Goal: Check status: Check status

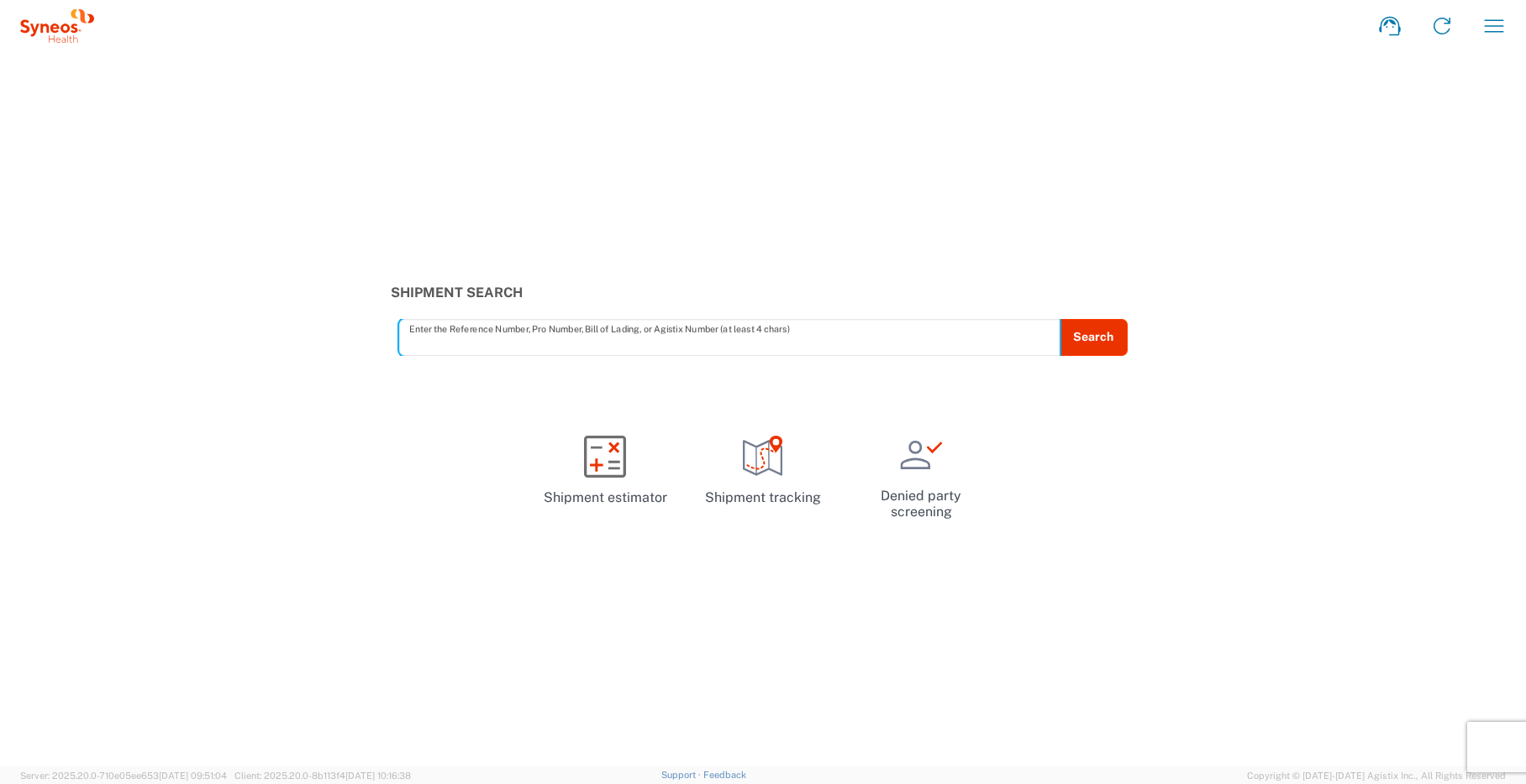
paste input "1ZK124810212537090"
type input "1ZK124810212537090"
click at [1084, 344] on button "Search" at bounding box center [1092, 337] width 69 height 37
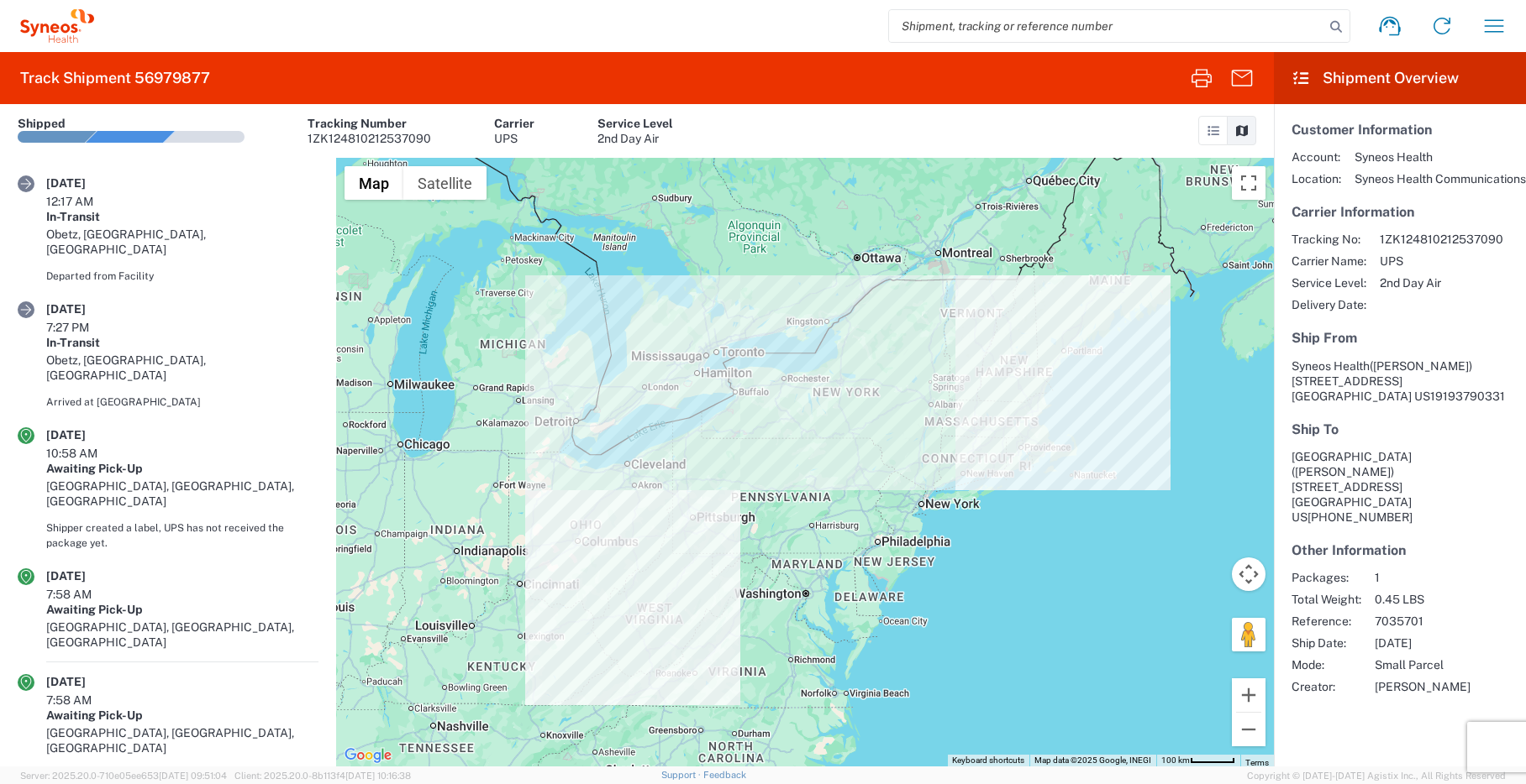
click at [1050, 20] on input "search" at bounding box center [1107, 26] width 435 height 32
paste input "1ZK124810205968307"
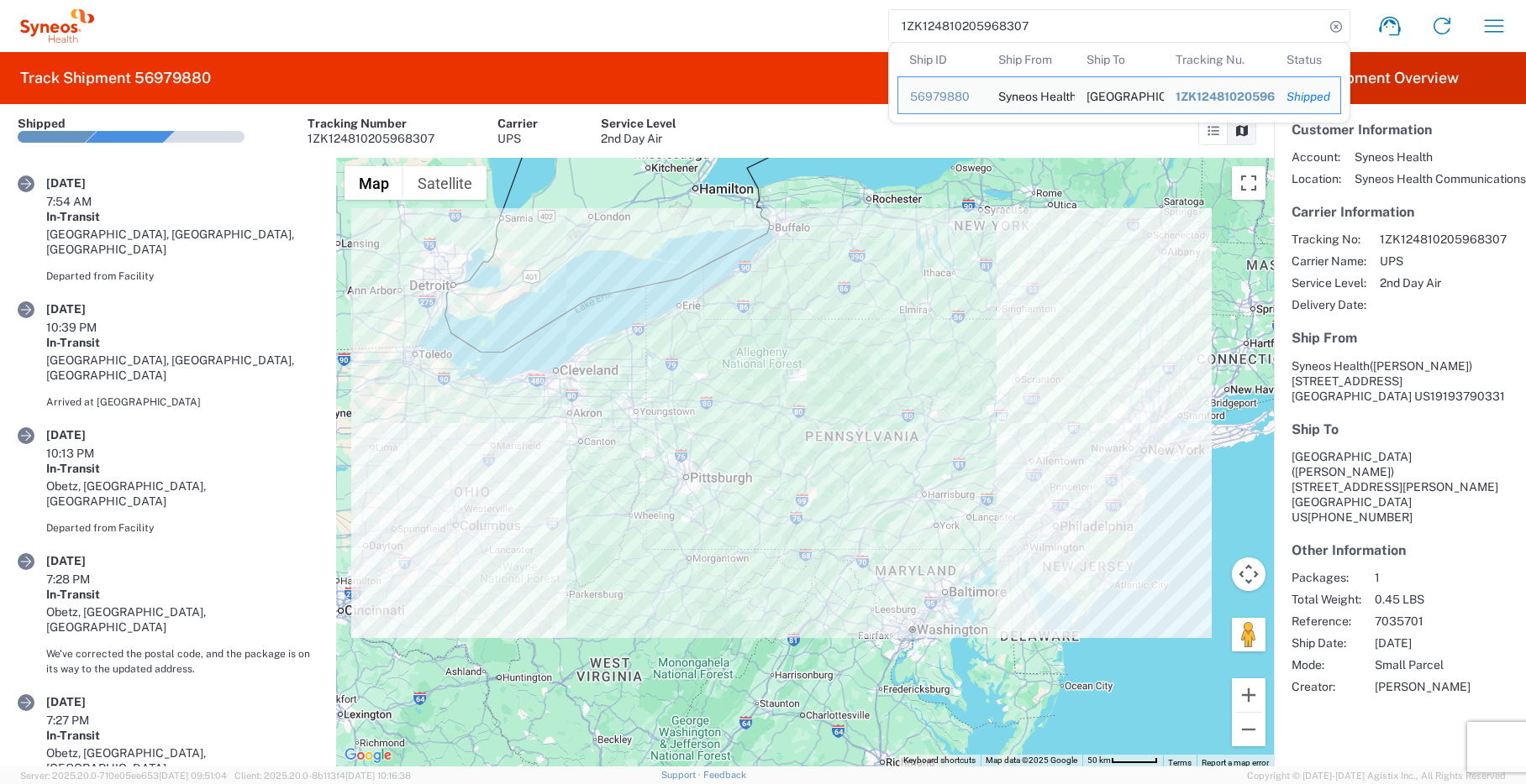
click at [966, 33] on input "1ZK124810205968307" at bounding box center [1107, 26] width 435 height 32
paste input "31349203"
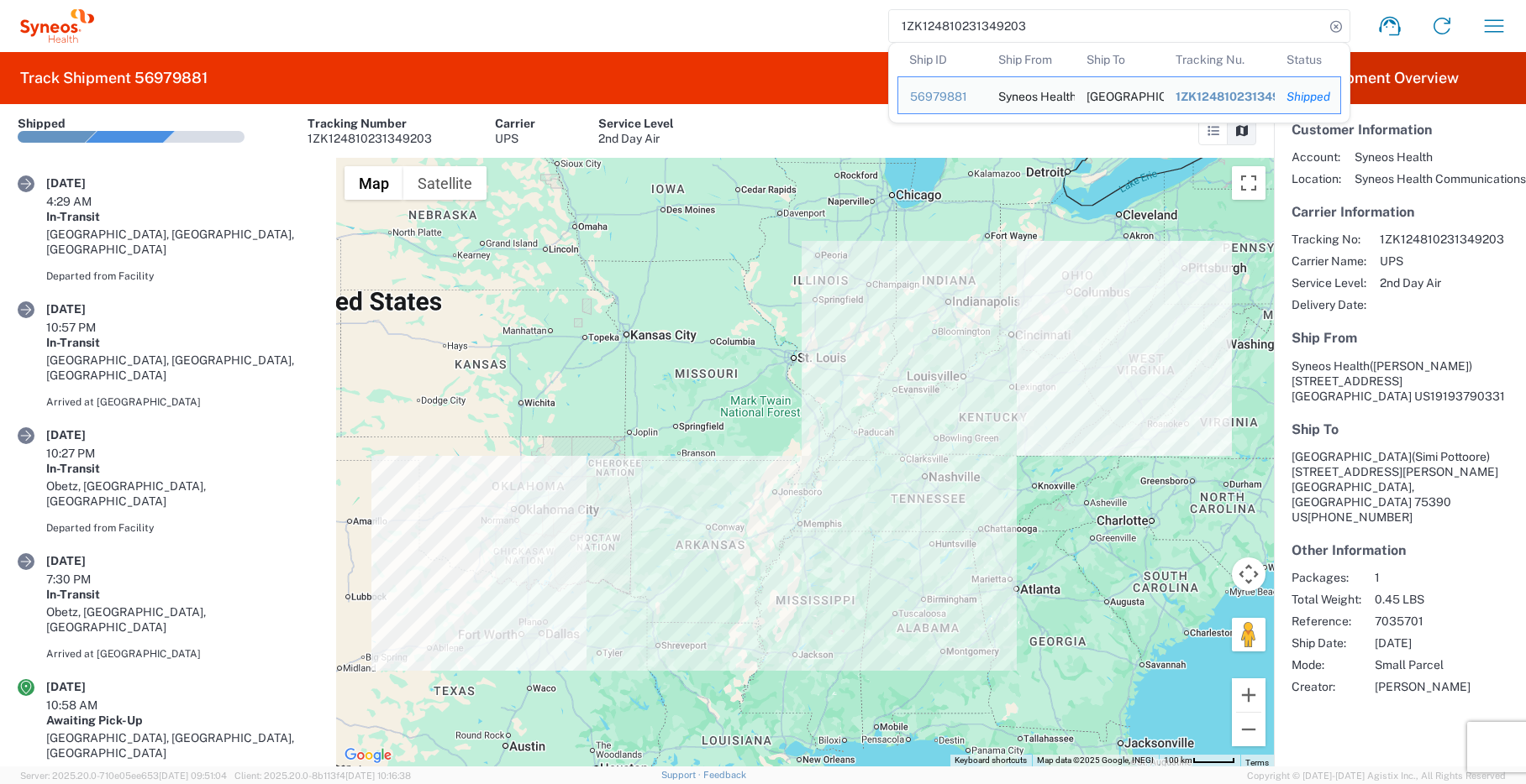
click at [977, 16] on input "1ZK124810231349203" at bounding box center [1107, 26] width 435 height 32
paste input "00341911"
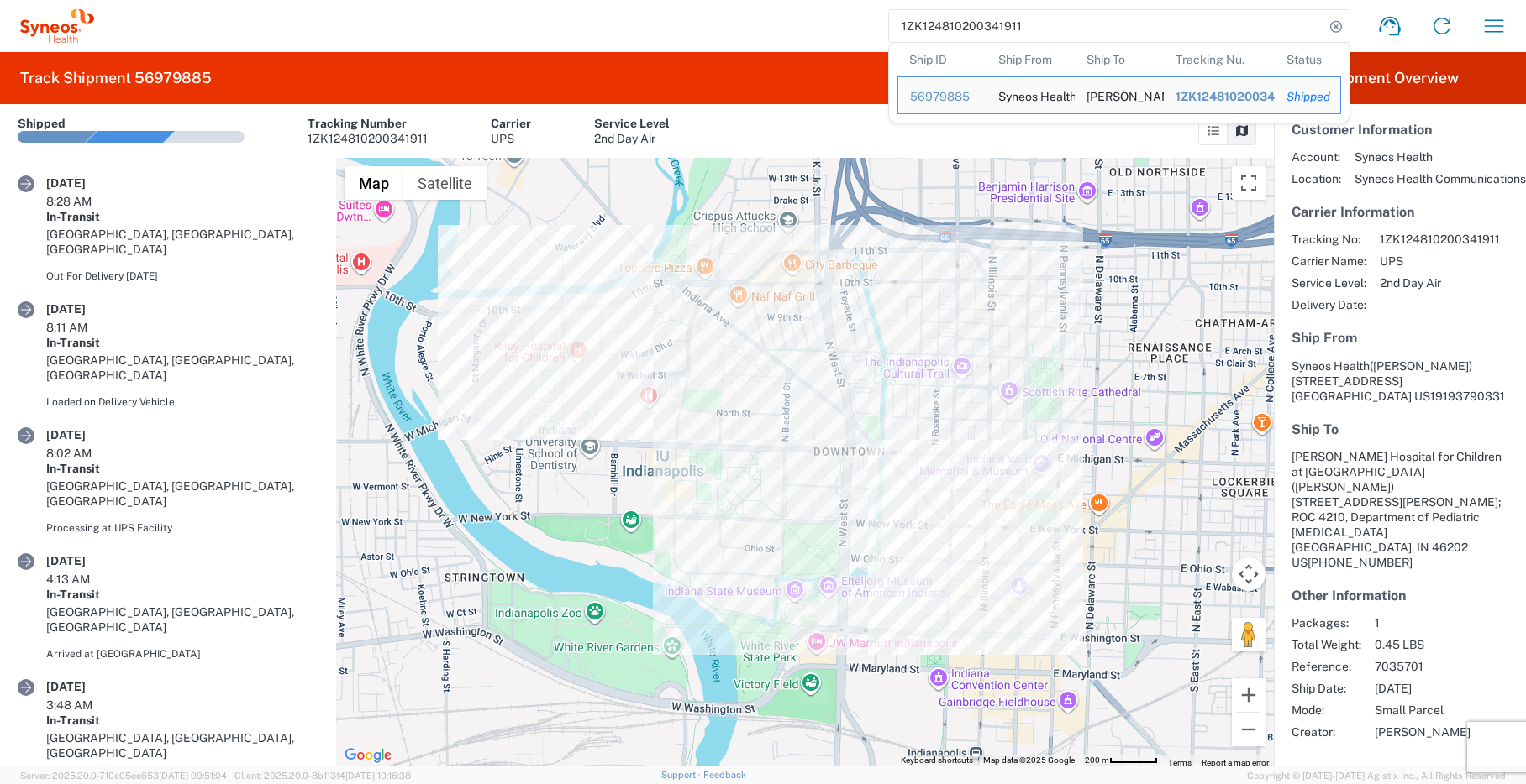
click at [936, 24] on input "1ZK124810200341911" at bounding box center [1107, 26] width 435 height 32
paste input "25328818"
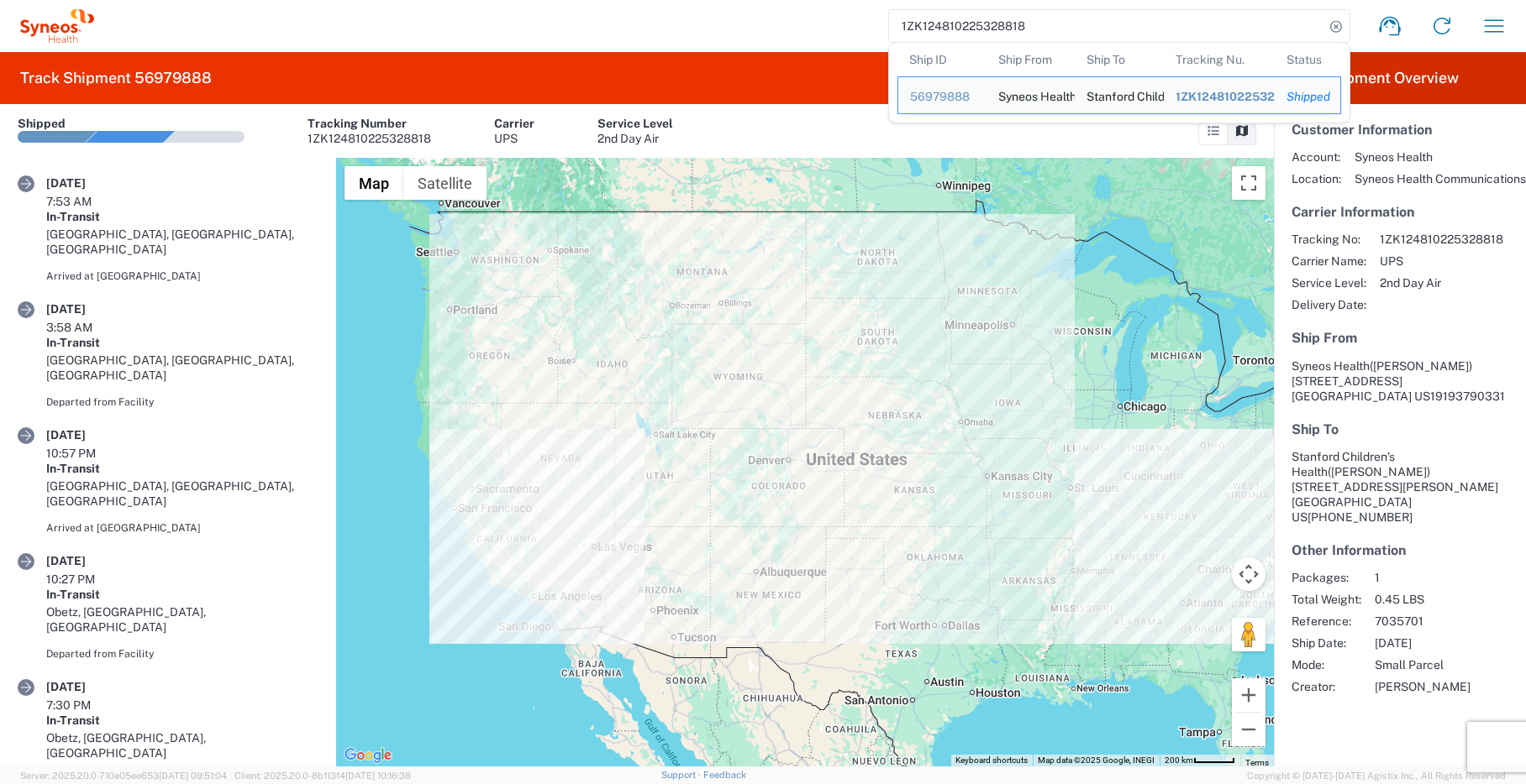
click at [966, 27] on input "1ZK124810225328818" at bounding box center [1107, 26] width 435 height 32
click at [922, 23] on input "1ZK124810225328818" at bounding box center [1107, 26] width 435 height 32
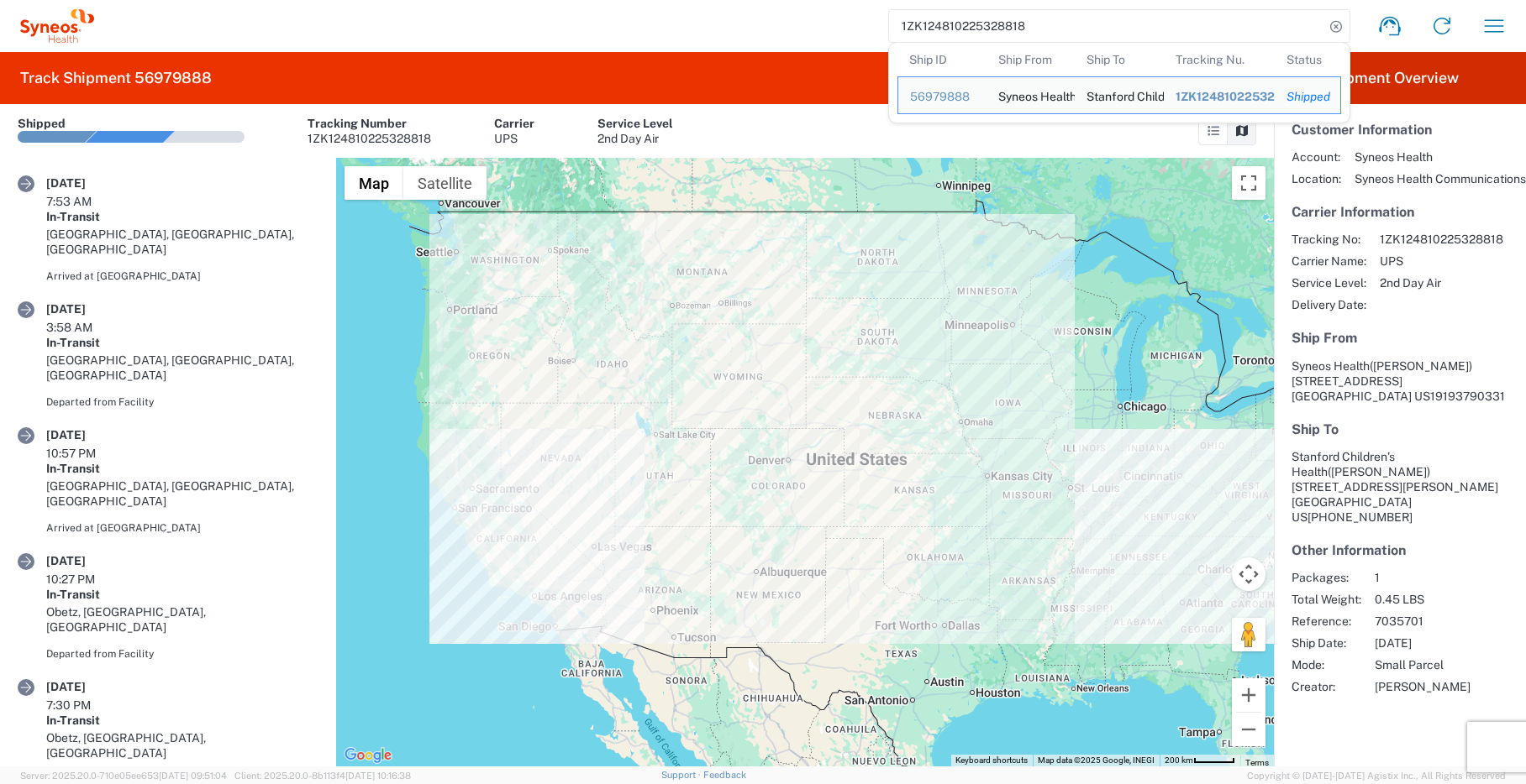
click at [922, 23] on input "1ZK124810225328818" at bounding box center [1107, 26] width 435 height 32
paste input "32801426"
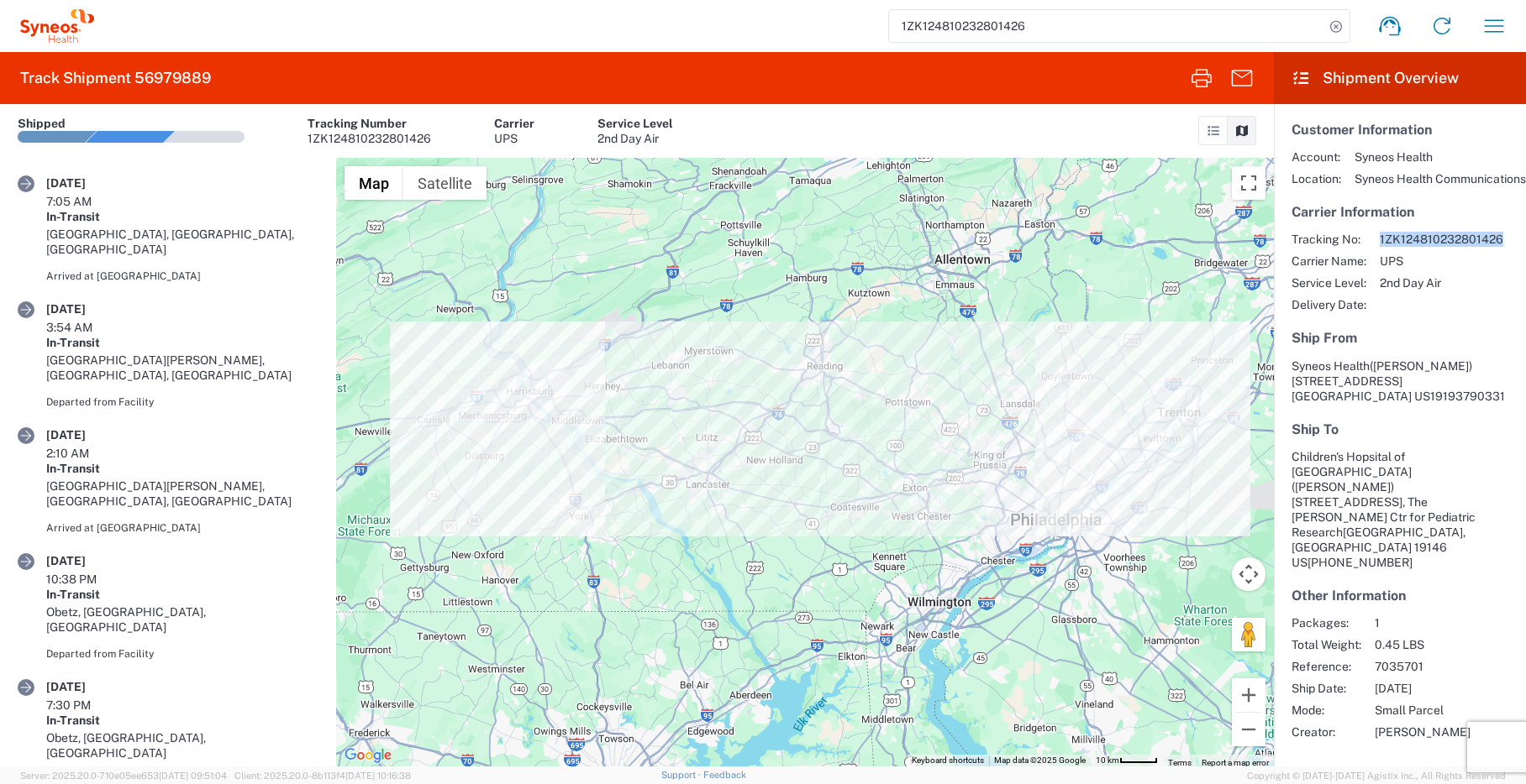
drag, startPoint x: 1506, startPoint y: 242, endPoint x: 1380, endPoint y: 241, distance: 126.0
click at [1380, 241] on div "Tracking No: 1ZK124810232801426 Carrier Name: UPS Service Level: 2nd Day Air De…" at bounding box center [1399, 272] width 217 height 80
copy span "1ZK124810232801426"
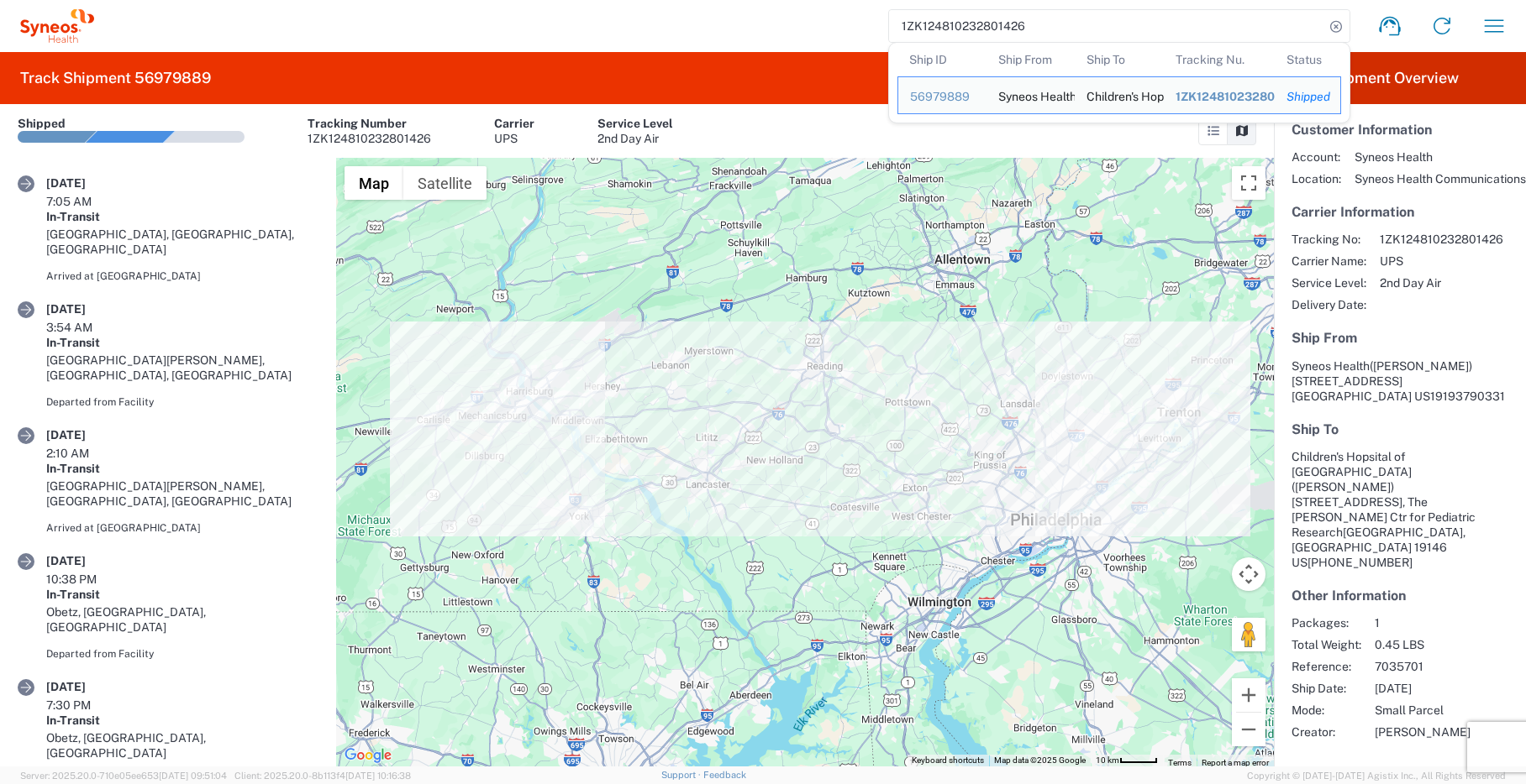
click at [1142, 26] on input "1ZK124810232801426" at bounding box center [1107, 26] width 435 height 32
paste input "4667033"
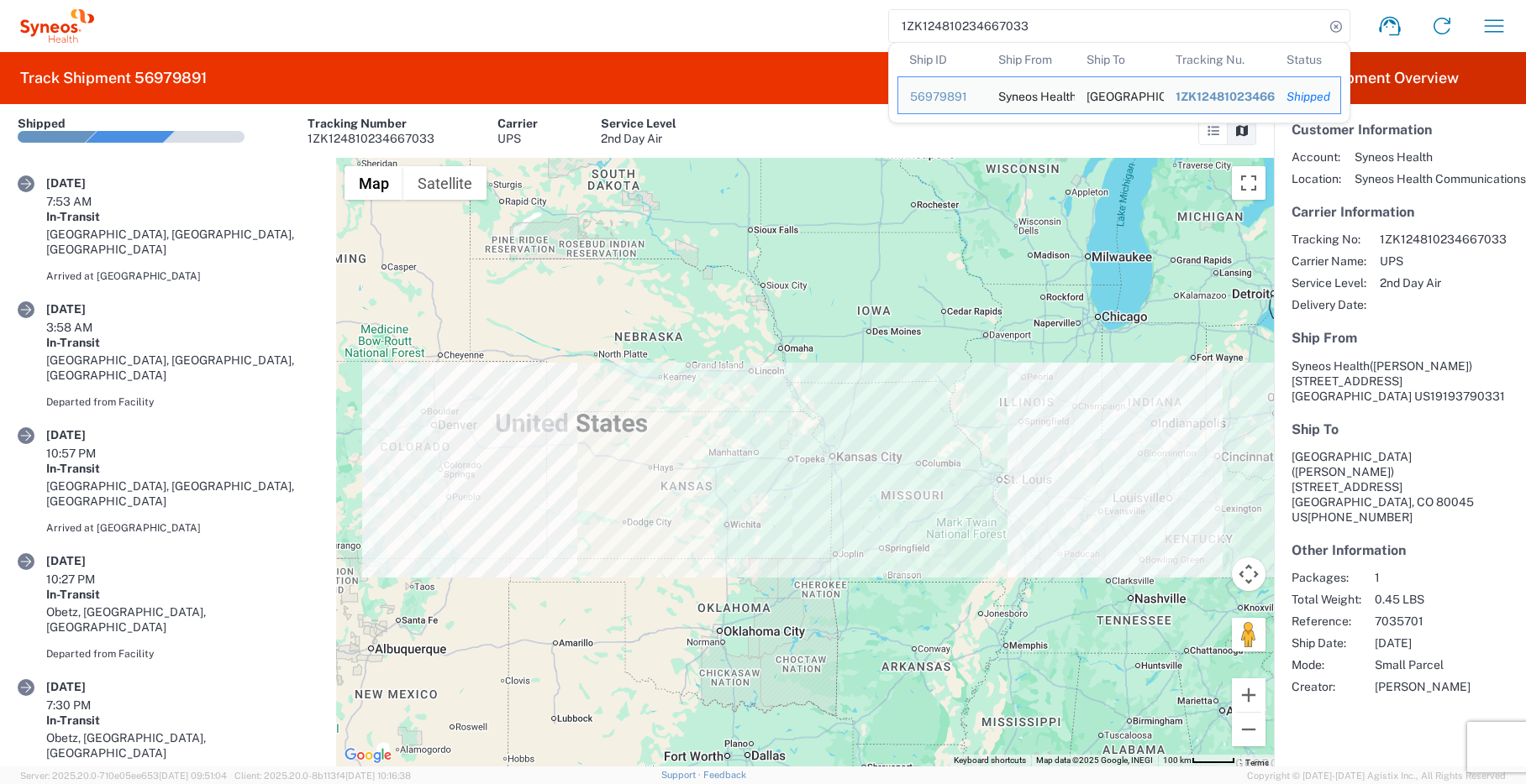
click at [915, 21] on input "1ZK124810234667033" at bounding box center [1107, 26] width 435 height 32
paste input "12713925"
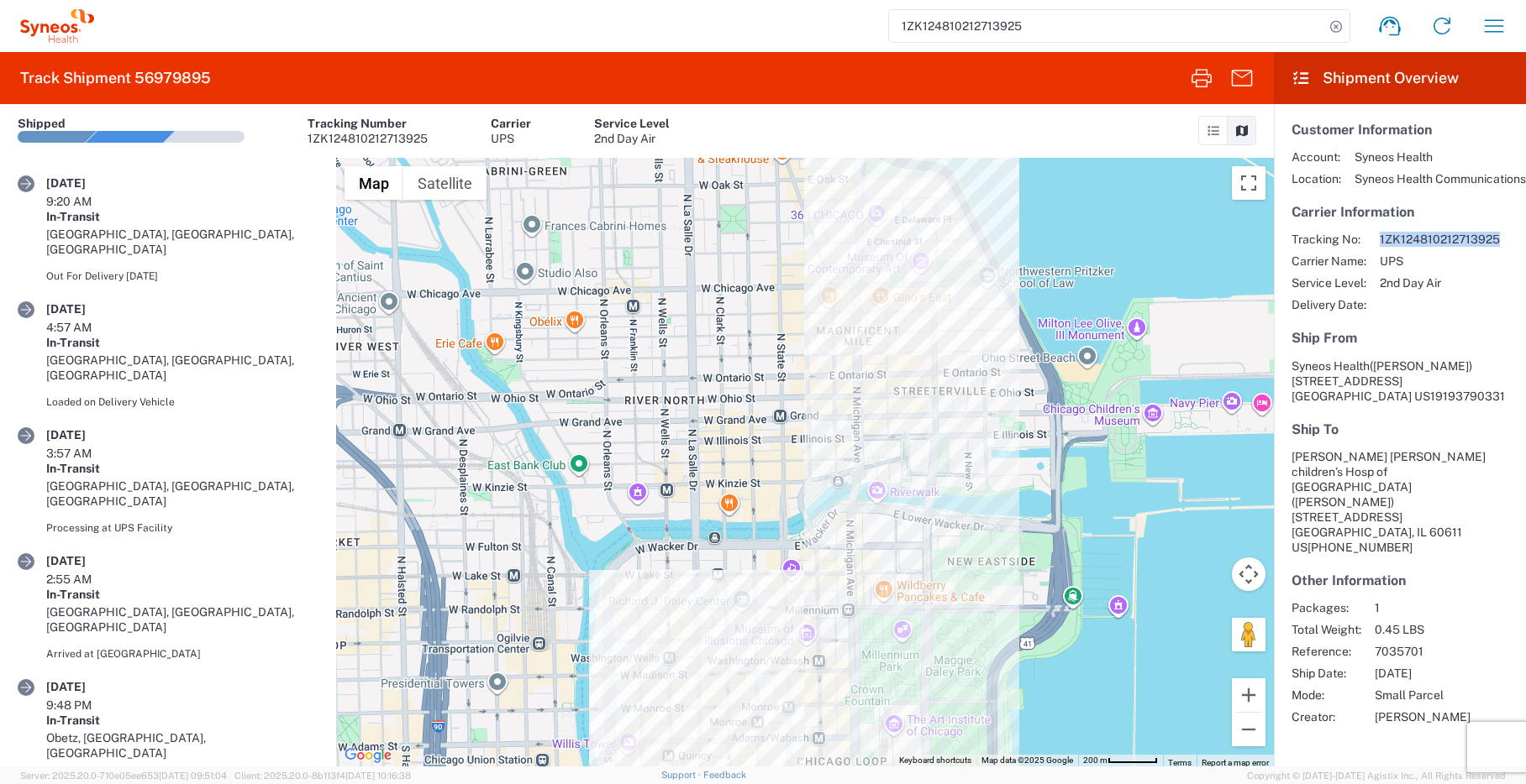
drag, startPoint x: 1379, startPoint y: 235, endPoint x: 1505, endPoint y: 239, distance: 126.1
click at [1505, 239] on div "Tracking No: 1ZK124810212713925 Carrier Name: UPS Service Level: 2nd Day Air De…" at bounding box center [1399, 272] width 217 height 80
copy span "1ZK124810212713925"
click at [1007, 39] on input "1ZK124810212713925" at bounding box center [1107, 26] width 435 height 32
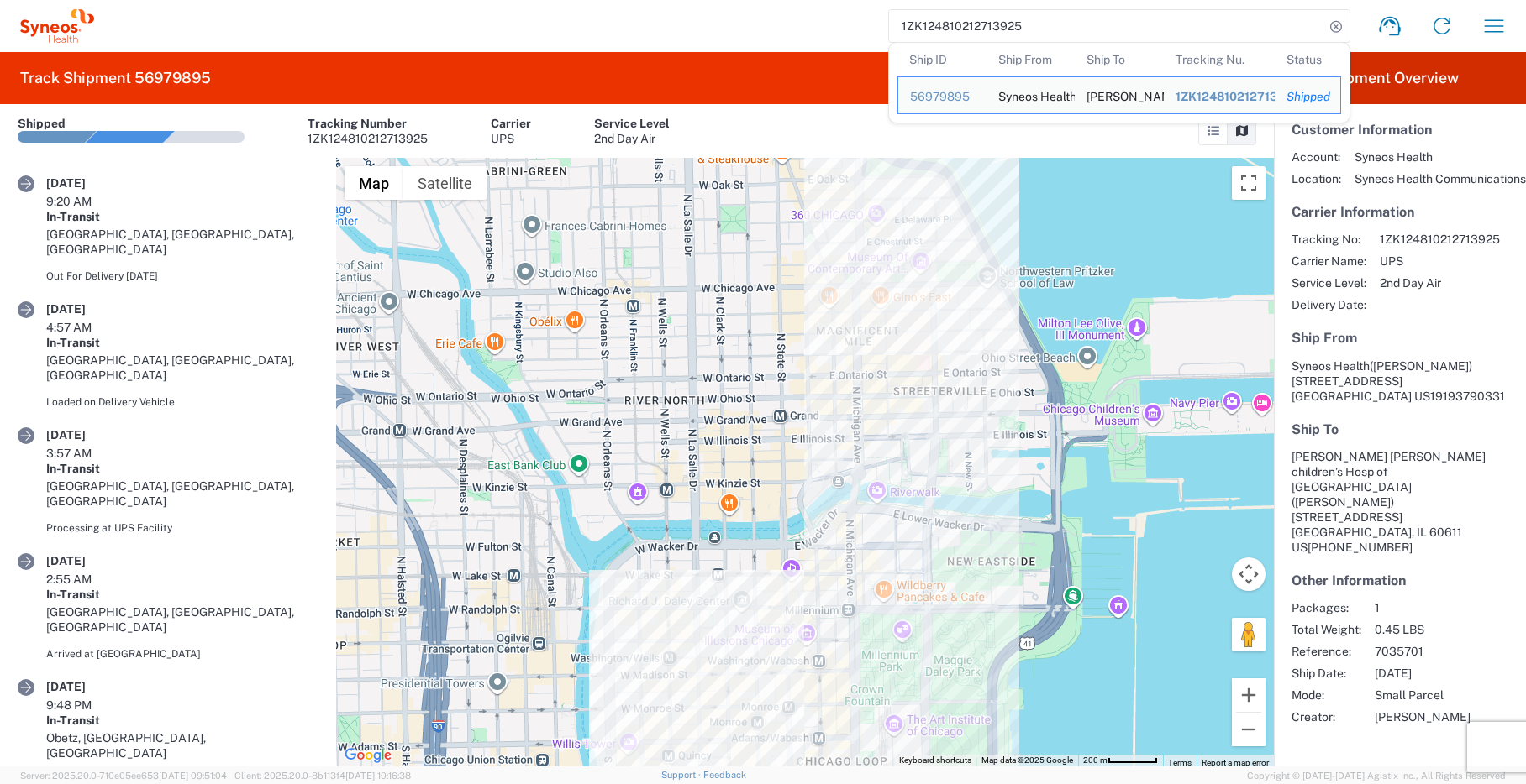
click at [1001, 22] on input "1ZK124810212713925" at bounding box center [1107, 26] width 435 height 32
click at [1002, 22] on input "1ZK124810212713925" at bounding box center [1107, 26] width 435 height 32
click at [1001, 22] on input "1ZK124810212713925" at bounding box center [1107, 26] width 435 height 32
paste input "2182564"
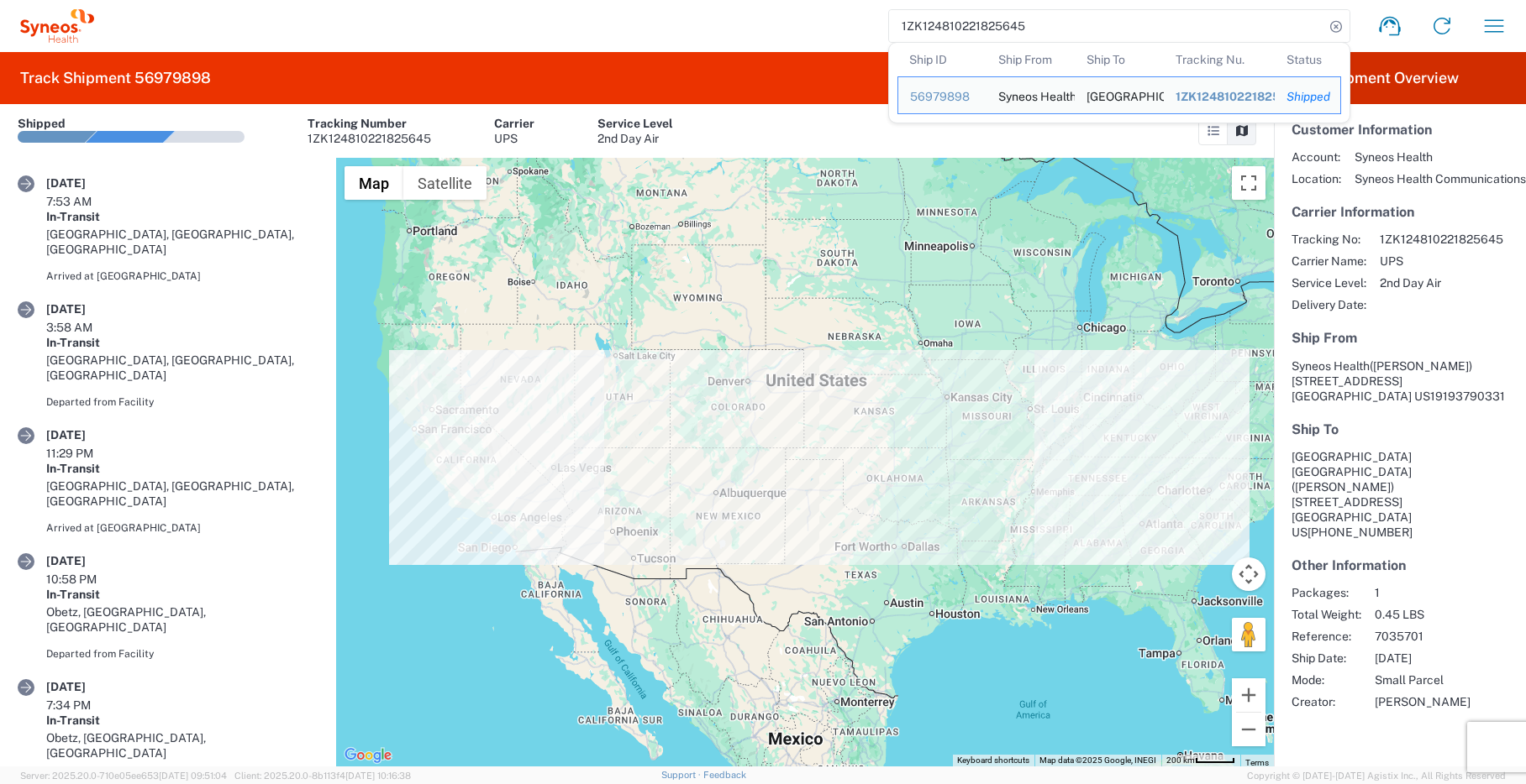
click at [999, 29] on input "1ZK124810221825645" at bounding box center [1107, 26] width 435 height 32
paste input "00780330"
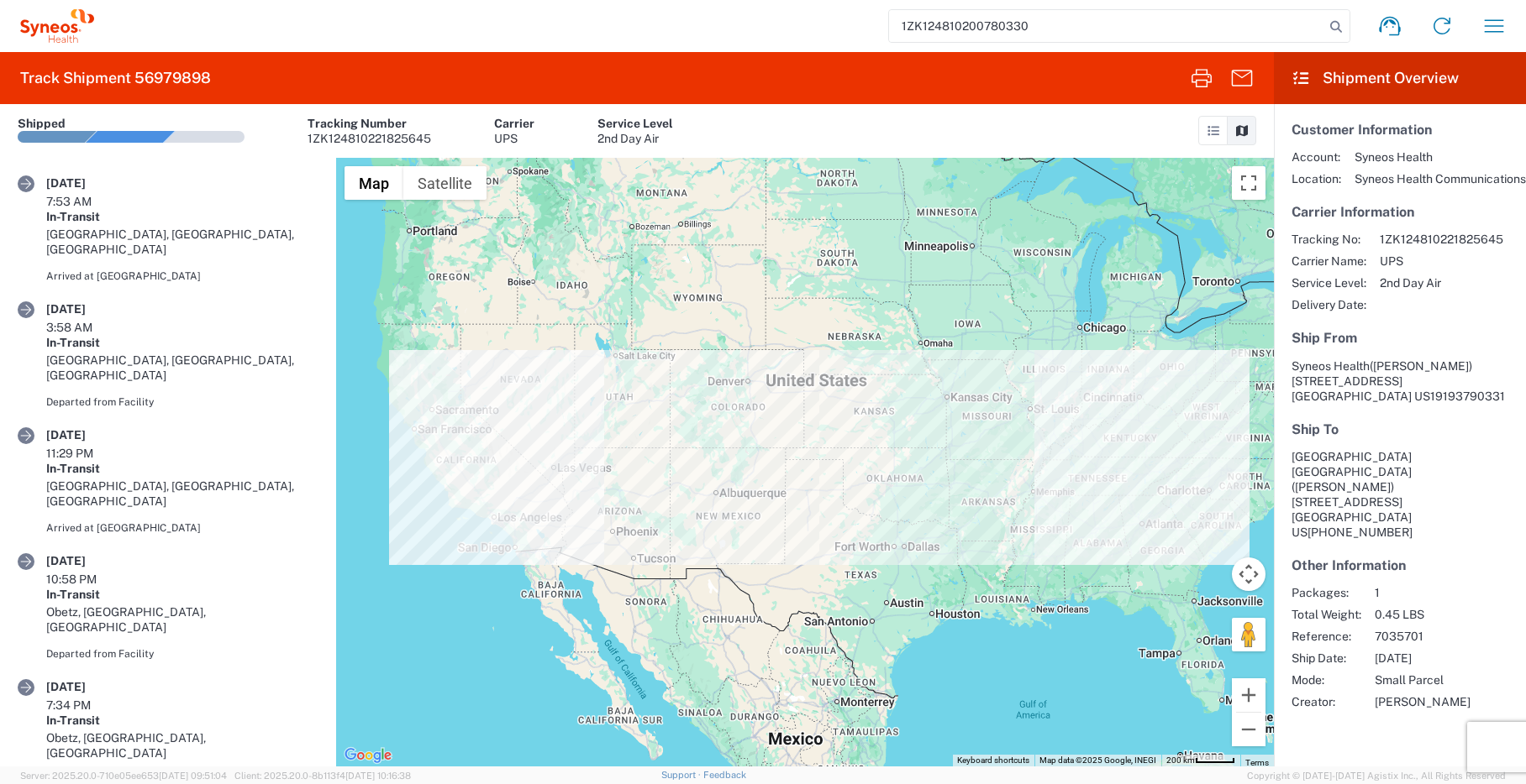
type input "1ZK124810200780330"
